Goal: Task Accomplishment & Management: Use online tool/utility

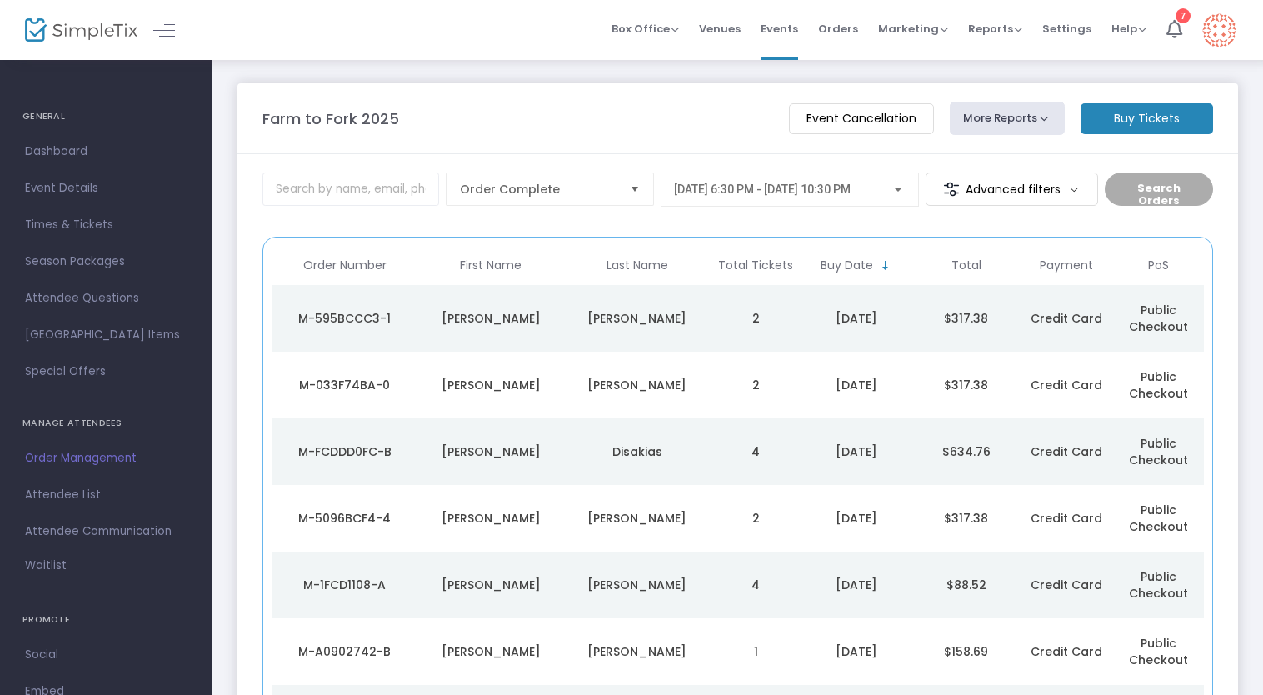
click at [1010, 108] on button "More Reports" at bounding box center [1007, 118] width 115 height 33
click at [997, 182] on li "Donations Report" at bounding box center [1038, 191] width 175 height 32
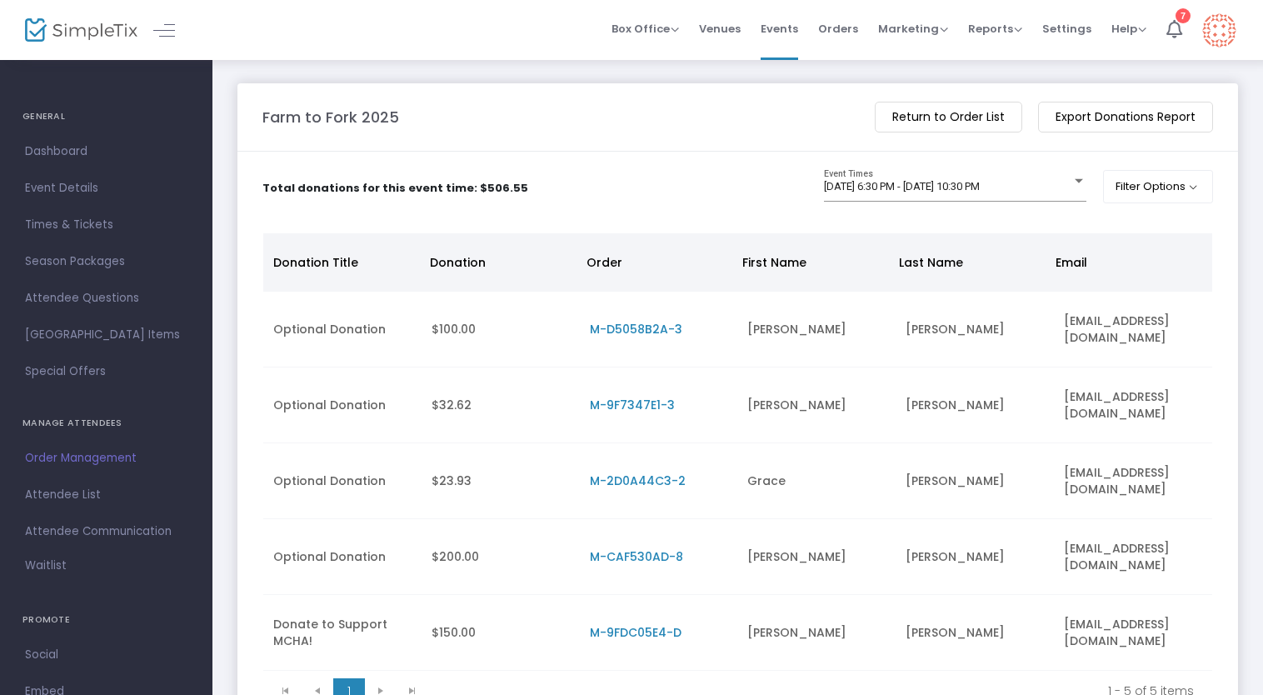
click at [993, 110] on m-button "Return to Order List" at bounding box center [948, 117] width 147 height 31
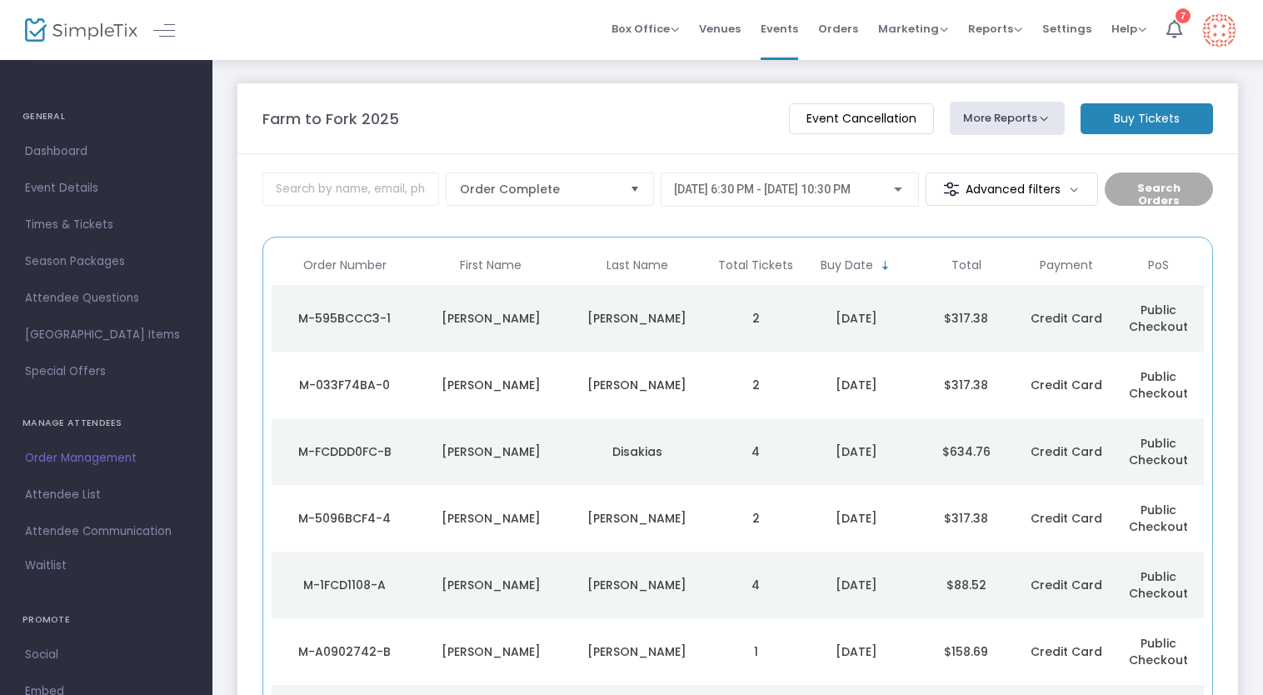
scroll to position [305, 0]
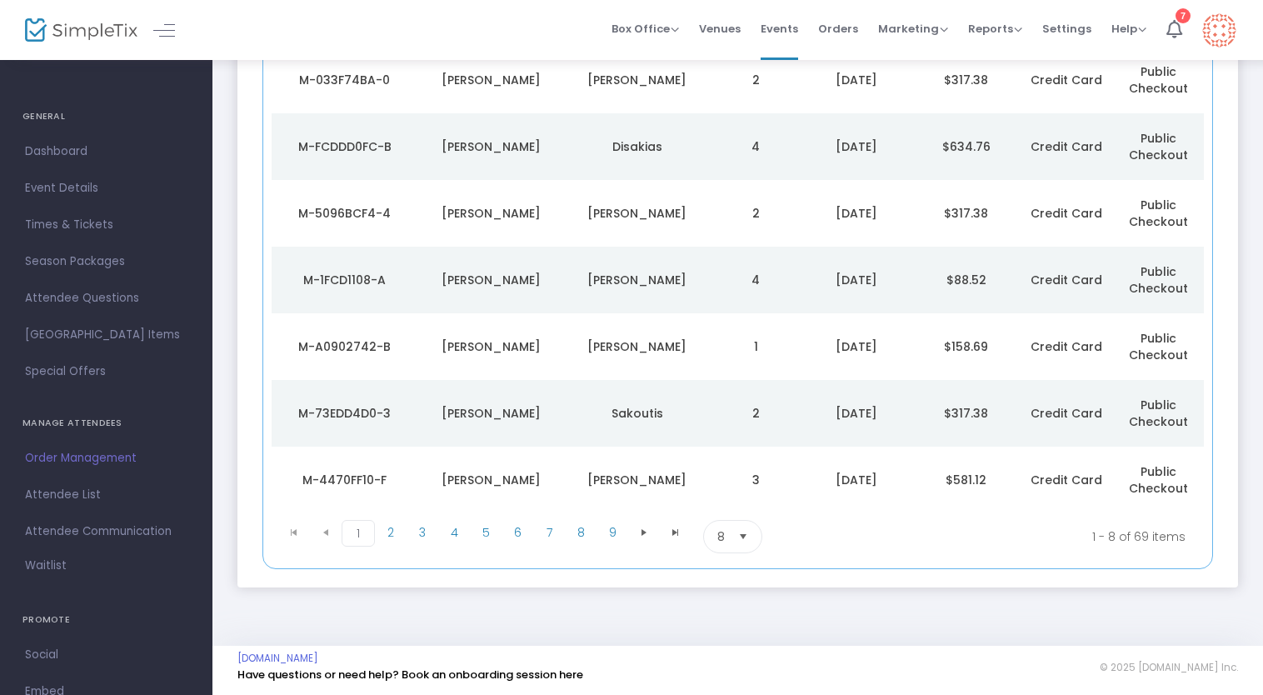
click at [257, 567] on div "Order Number First Name Last Name Total Tickets Buy Date Total Payment PoS M-59…" at bounding box center [737, 250] width 967 height 637
